Goal: Task Accomplishment & Management: Complete application form

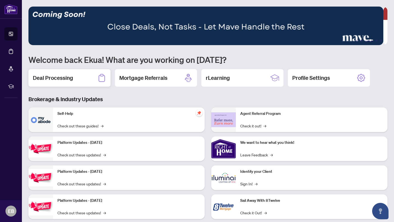
click at [63, 75] on h2 "Deal Processing" at bounding box center [53, 78] width 40 height 8
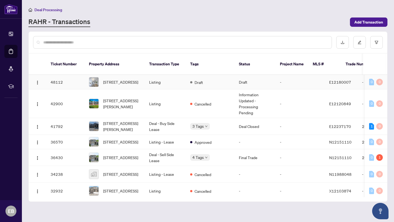
click at [166, 79] on td "Listing" at bounding box center [165, 82] width 41 height 15
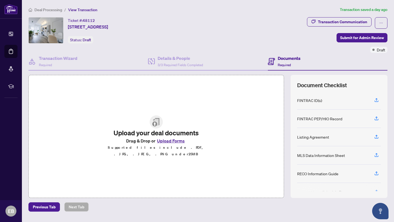
click at [175, 143] on button "Upload Forms" at bounding box center [170, 140] width 31 height 7
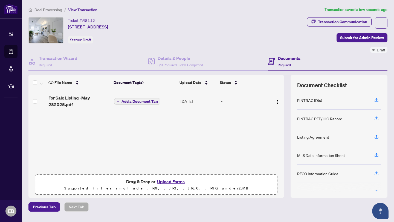
click at [138, 100] on span "Add a Document Tag" at bounding box center [140, 102] width 36 height 4
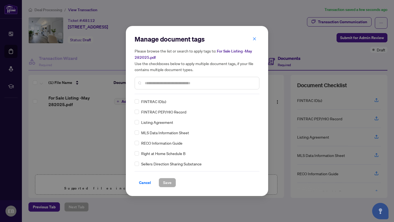
click at [153, 85] on input "text" at bounding box center [200, 83] width 110 height 6
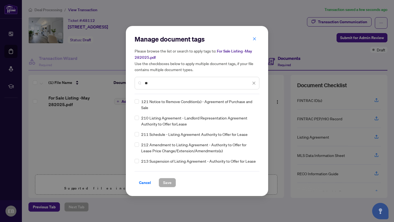
type input "*"
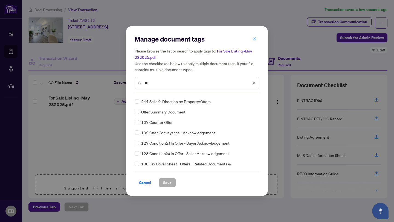
type input "*"
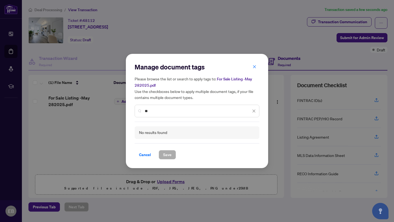
type input "*"
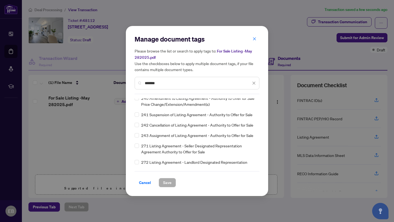
scroll to position [139, 0]
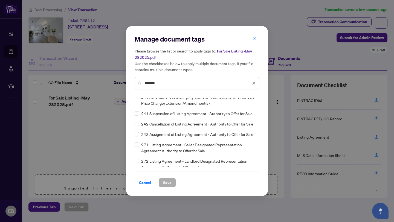
type input "*******"
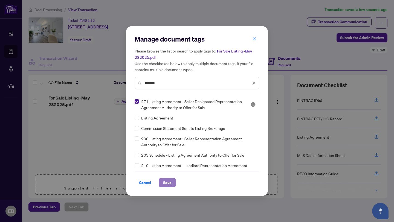
click at [164, 180] on span "Save" at bounding box center [167, 182] width 8 height 9
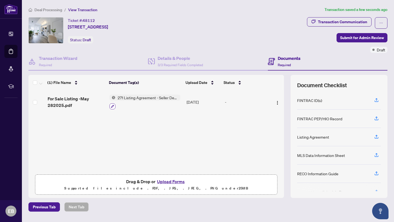
click at [111, 105] on icon "button" at bounding box center [112, 106] width 3 height 3
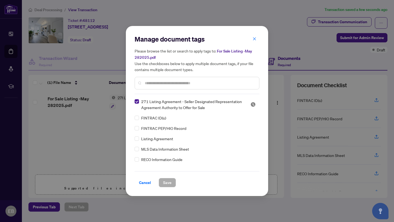
click at [151, 83] on input "text" at bounding box center [200, 83] width 110 height 6
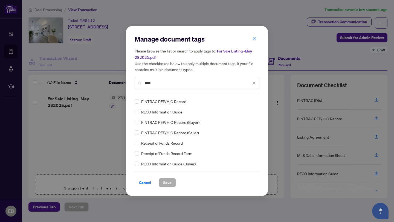
type input "****"
click at [163, 184] on span "Save" at bounding box center [167, 182] width 8 height 9
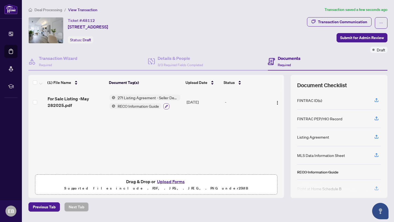
click at [165, 105] on icon "button" at bounding box center [166, 106] width 3 height 3
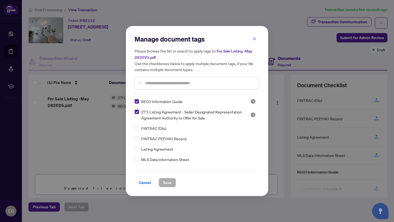
click at [147, 83] on input "text" at bounding box center [200, 83] width 110 height 6
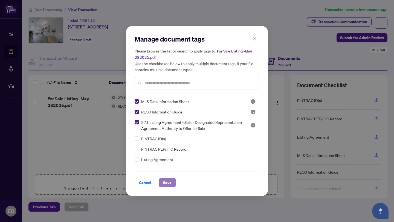
click at [168, 182] on span "Save" at bounding box center [167, 182] width 8 height 9
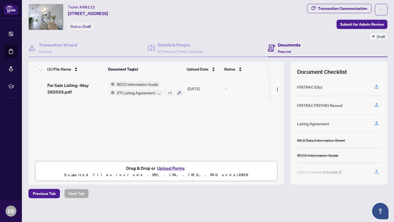
scroll to position [15, 0]
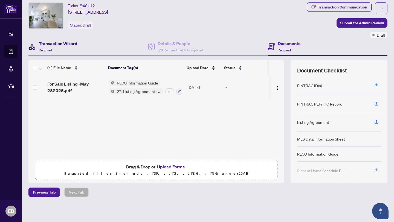
click at [61, 48] on div "Transaction Wizard Required" at bounding box center [58, 46] width 39 height 13
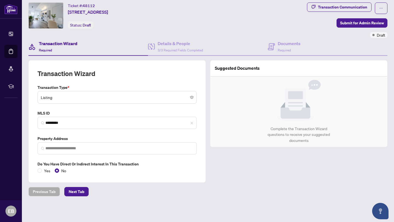
type input "**********"
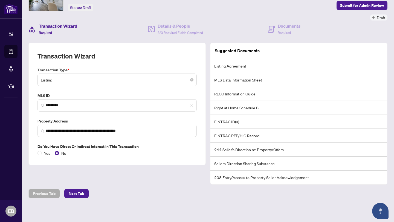
scroll to position [33, 0]
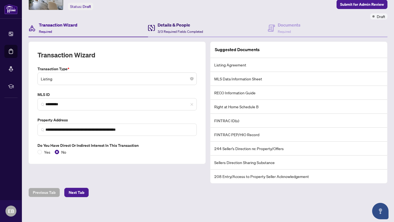
click at [168, 26] on h4 "Details & People" at bounding box center [180, 25] width 45 height 7
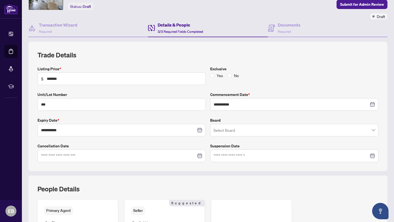
scroll to position [34, 0]
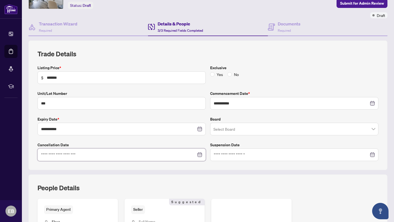
click at [96, 154] on input at bounding box center [118, 155] width 155 height 6
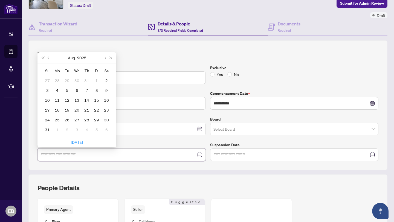
click at [96, 154] on input at bounding box center [118, 155] width 155 height 6
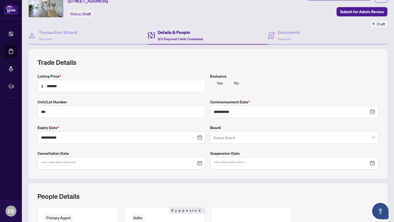
scroll to position [0, 0]
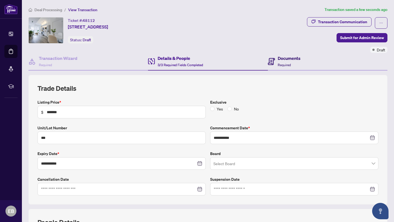
click at [283, 59] on h4 "Documents" at bounding box center [289, 58] width 23 height 7
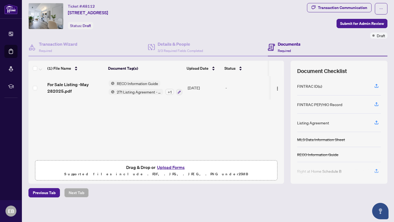
scroll to position [15, 0]
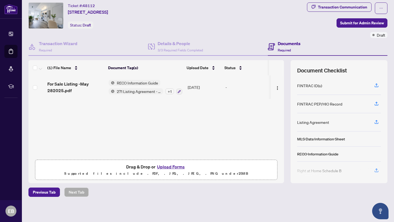
click at [171, 166] on button "Upload Forms" at bounding box center [170, 166] width 31 height 7
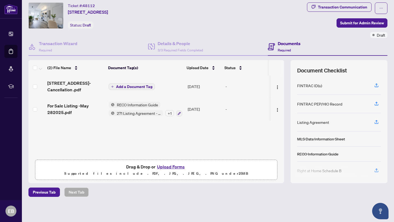
click at [148, 86] on span "Add a Document Tag" at bounding box center [134, 87] width 36 height 4
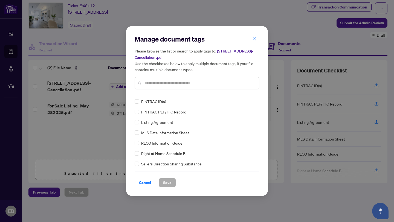
click at [152, 92] on div "Manage document tags Please browse the list or search to apply tags to: [STREET…" at bounding box center [197, 64] width 125 height 59
click at [147, 83] on input "text" at bounding box center [200, 83] width 110 height 6
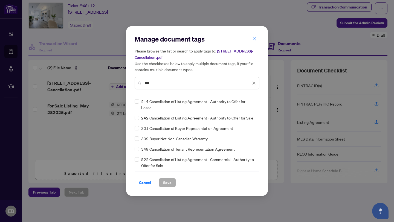
type input "***"
click at [167, 182] on span "Save" at bounding box center [167, 182] width 8 height 9
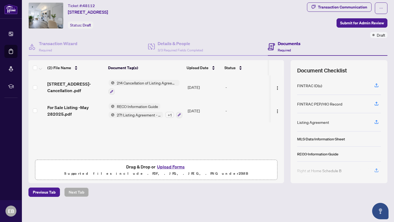
click at [278, 45] on h4 "Documents" at bounding box center [289, 43] width 23 height 7
click at [275, 110] on img "button" at bounding box center [277, 111] width 4 height 4
click at [240, 126] on div "(2) File Name Document Tag(s) Upload Date Status [STREET_ADDRESS]-Cancellation …" at bounding box center [156, 121] width 256 height 123
click at [355, 21] on span "Submit for Admin Review" at bounding box center [362, 23] width 44 height 9
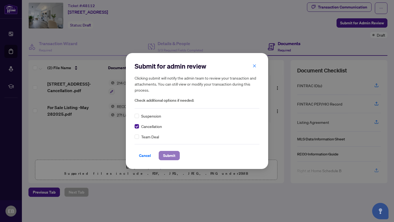
click at [168, 155] on span "Submit" at bounding box center [169, 155] width 12 height 9
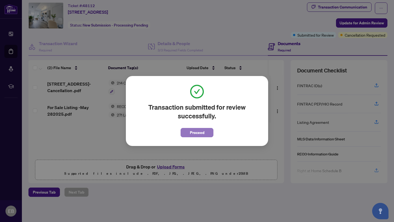
click at [197, 132] on span "Proceed" at bounding box center [197, 132] width 15 height 9
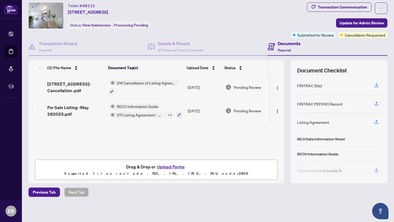
click at [264, 23] on div "Ticket #: 48112 [STREET_ADDRESS] Status: New Submission - Processing Pending" at bounding box center [158, 15] width 260 height 26
